Goal: Check status: Check status

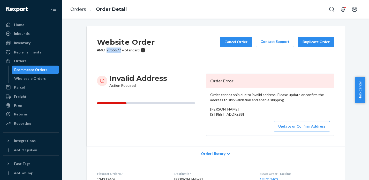
scroll to position [138, 0]
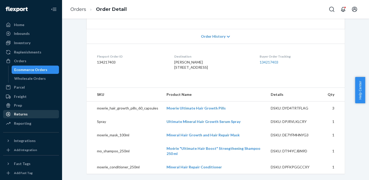
click at [26, 114] on div "Returns" at bounding box center [21, 114] width 14 height 5
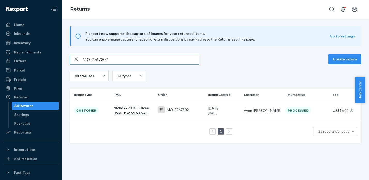
click at [102, 58] on input "MO-2767302" at bounding box center [140, 59] width 116 height 10
type input "MO-2781063"
click at [167, 111] on div "MO-2781063" at bounding box center [178, 109] width 22 height 5
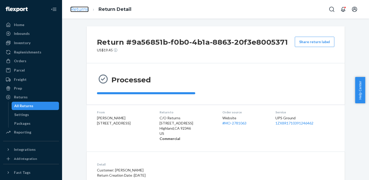
click at [81, 11] on link "Returns" at bounding box center [79, 9] width 18 height 6
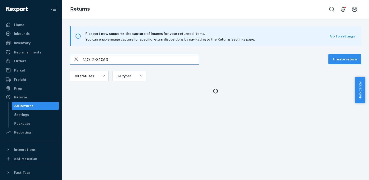
click at [105, 56] on input "MO-2781063" at bounding box center [140, 59] width 116 height 10
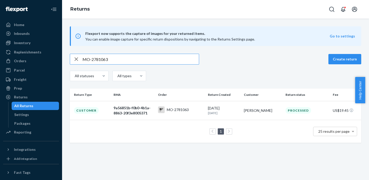
click at [104, 61] on input "MO-2781063" at bounding box center [140, 59] width 116 height 10
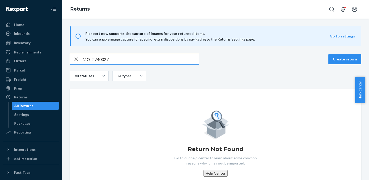
click at [93, 57] on input "MO- 2740027" at bounding box center [140, 59] width 116 height 10
type input "MO-2740027"
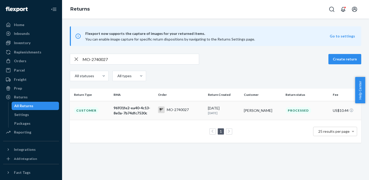
click at [185, 111] on div "MO-2740027" at bounding box center [178, 109] width 22 height 5
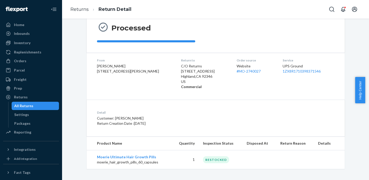
scroll to position [54, 0]
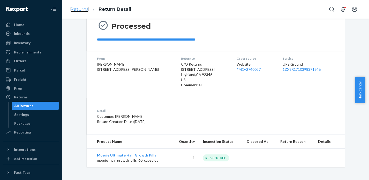
click at [78, 10] on link "Returns" at bounding box center [79, 9] width 18 height 6
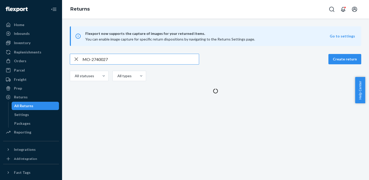
click at [97, 56] on input "MO-2740027" at bounding box center [140, 59] width 116 height 10
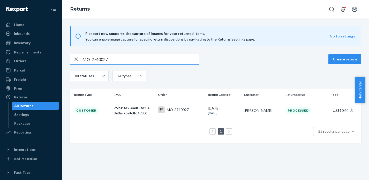
click at [97, 56] on input "MO-2740027" at bounding box center [140, 59] width 116 height 10
click at [103, 59] on input "MO-2740027" at bounding box center [140, 59] width 116 height 10
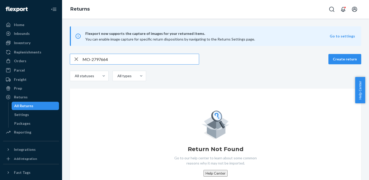
type input "MO-2797664"
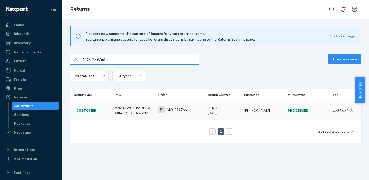
click at [172, 111] on div "MO-2797664" at bounding box center [178, 109] width 22 height 5
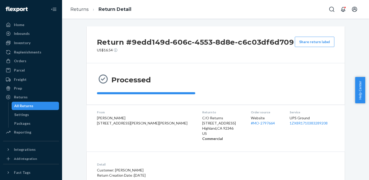
scroll to position [96, 0]
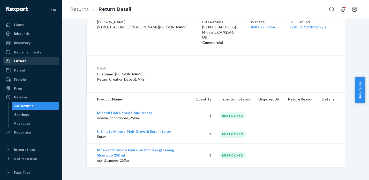
click at [21, 61] on div "Orders" at bounding box center [20, 60] width 12 height 5
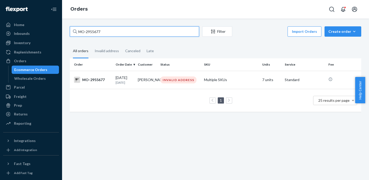
drag, startPoint x: 101, startPoint y: 33, endPoint x: 73, endPoint y: 33, distance: 28.4
click at [73, 33] on div "MO-2955677" at bounding box center [134, 31] width 129 height 10
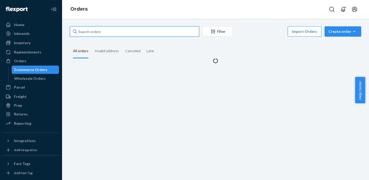
paste input "MO-2992769"
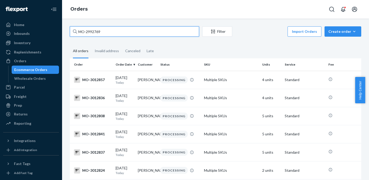
type input "MO-2992769"
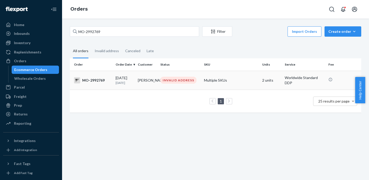
click at [174, 83] on div "INVALID ADDRESS" at bounding box center [178, 80] width 36 height 7
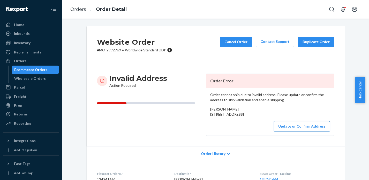
click at [298, 132] on button "Update or Confirm Address" at bounding box center [302, 126] width 56 height 10
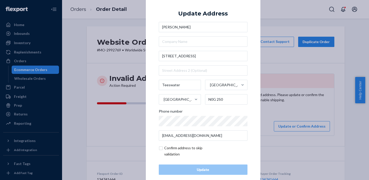
click at [276, 68] on div "× Update Address [PERSON_NAME] [STREET_ADDRESS] Phone number [EMAIL_ADDRESS][DO…" at bounding box center [184, 90] width 369 height 180
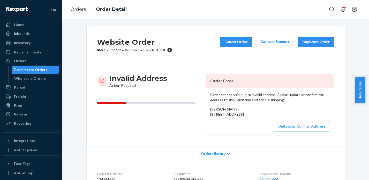
drag, startPoint x: 206, startPoint y: 115, endPoint x: 250, endPoint y: 118, distance: 44.5
click at [250, 118] on div "Order cannot ship due to invalid address. Please update or confirm the address …" at bounding box center [270, 112] width 128 height 48
copy span "[STREET_ADDRESS]"
click at [213, 128] on div "Order cannot ship due to invalid address. Please update or confirm the address …" at bounding box center [270, 112] width 128 height 48
click at [16, 113] on div "Returns" at bounding box center [21, 114] width 14 height 5
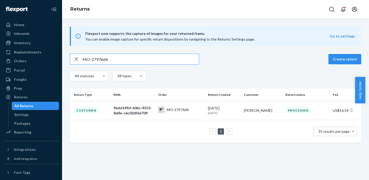
click at [102, 58] on input "MO-2797664" at bounding box center [140, 59] width 116 height 10
type input "MO-2650591"
click at [177, 108] on div "MO-2650591" at bounding box center [178, 109] width 22 height 5
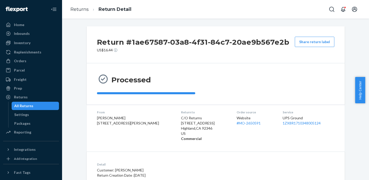
scroll to position [86, 0]
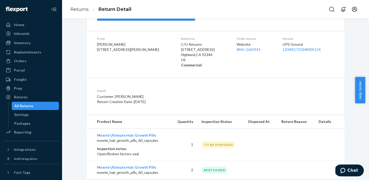
scroll to position [86, 0]
